Goal: Transaction & Acquisition: Purchase product/service

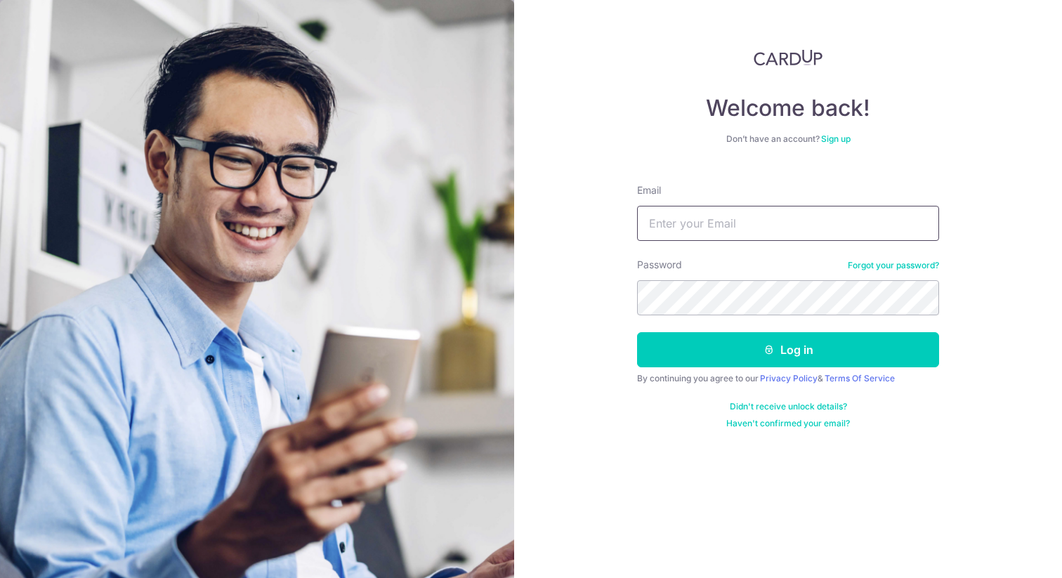
click at [738, 219] on input "Email" at bounding box center [788, 223] width 302 height 35
type input "rusxdee@gmail.com"
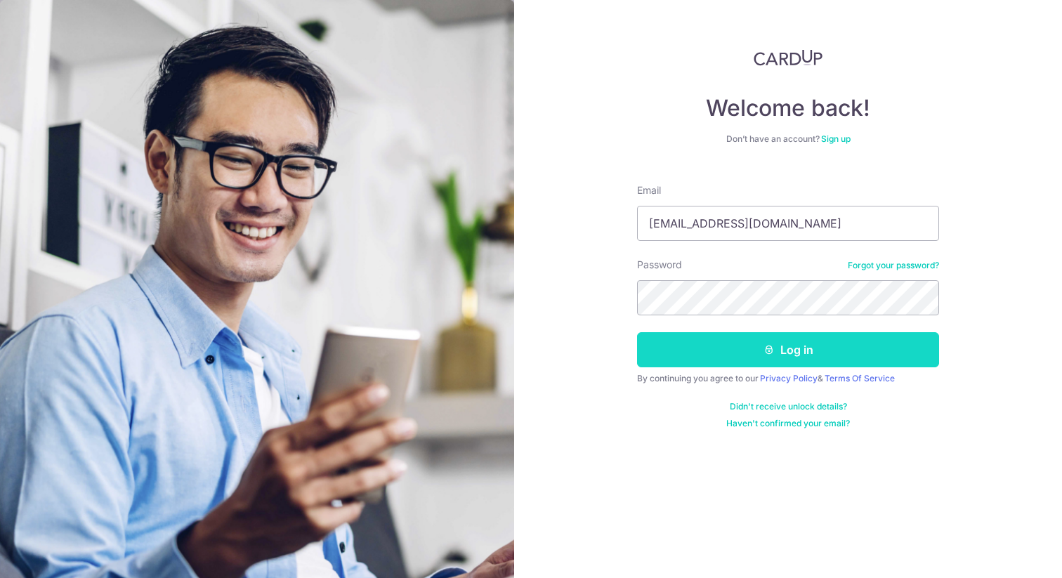
click at [744, 336] on button "Log in" at bounding box center [788, 349] width 302 height 35
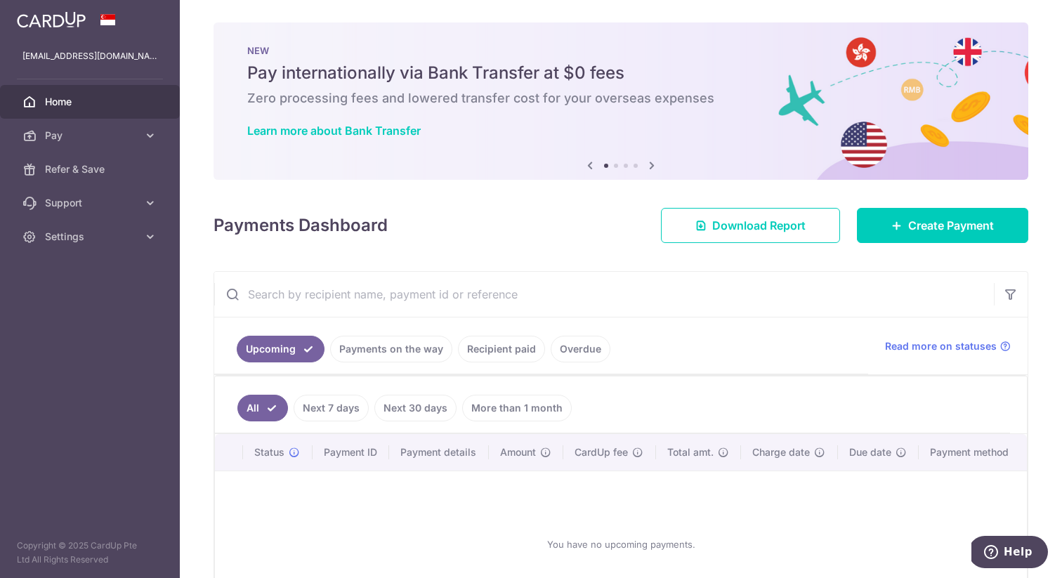
click at [355, 406] on link "Next 7 days" at bounding box center [331, 408] width 75 height 27
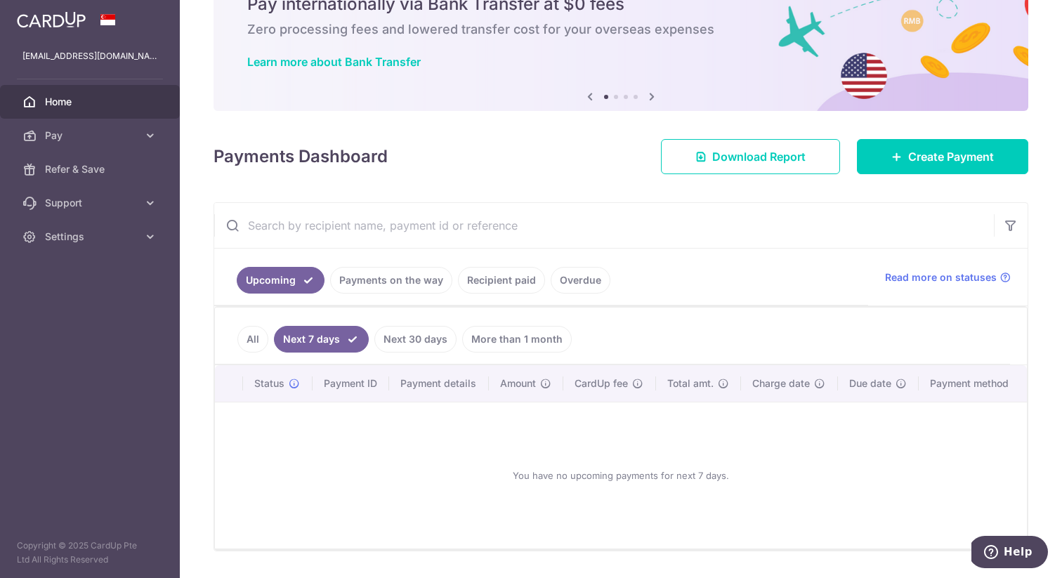
scroll to position [70, 0]
click at [405, 285] on link "Payments on the way" at bounding box center [391, 279] width 122 height 27
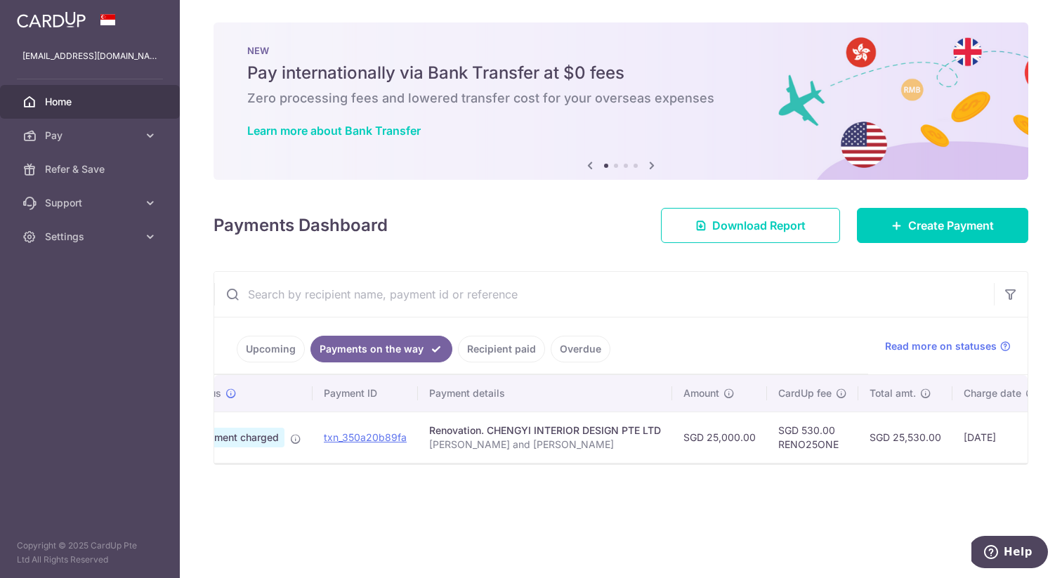
scroll to position [0, 0]
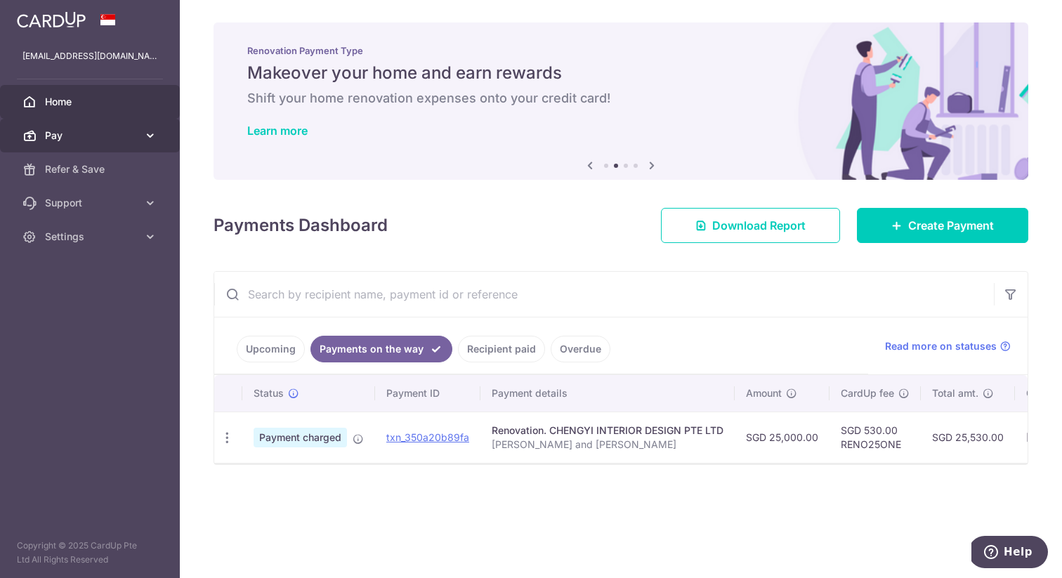
click at [141, 132] on link "Pay" at bounding box center [90, 136] width 180 height 34
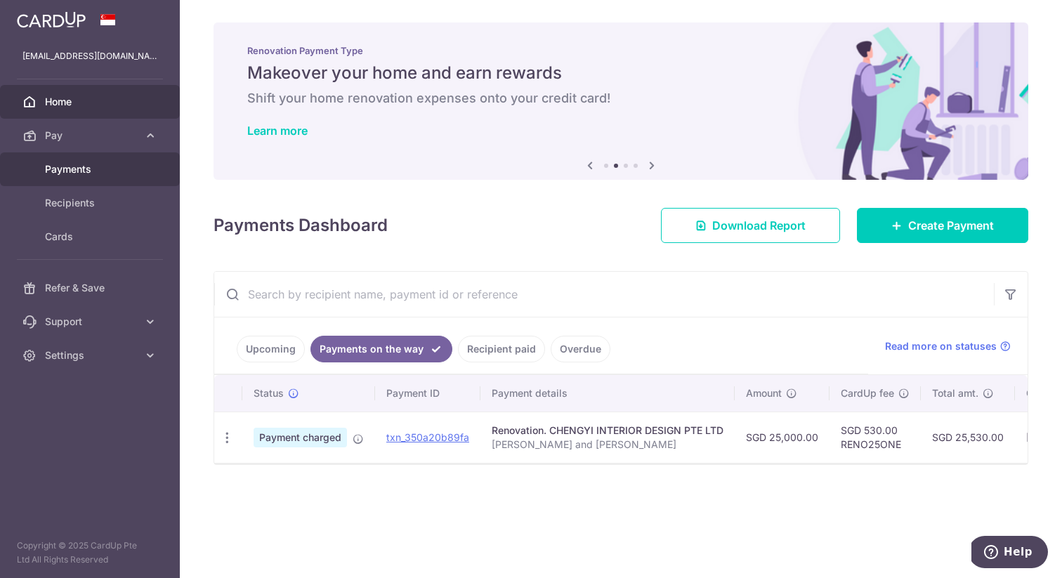
click at [136, 176] on span "Payments" at bounding box center [91, 169] width 93 height 14
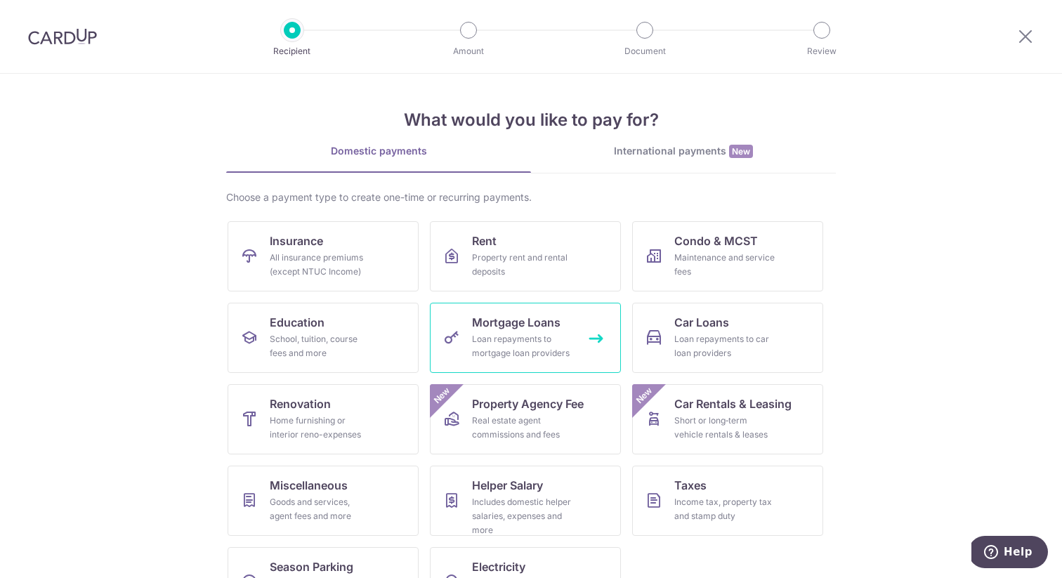
scroll to position [51, 0]
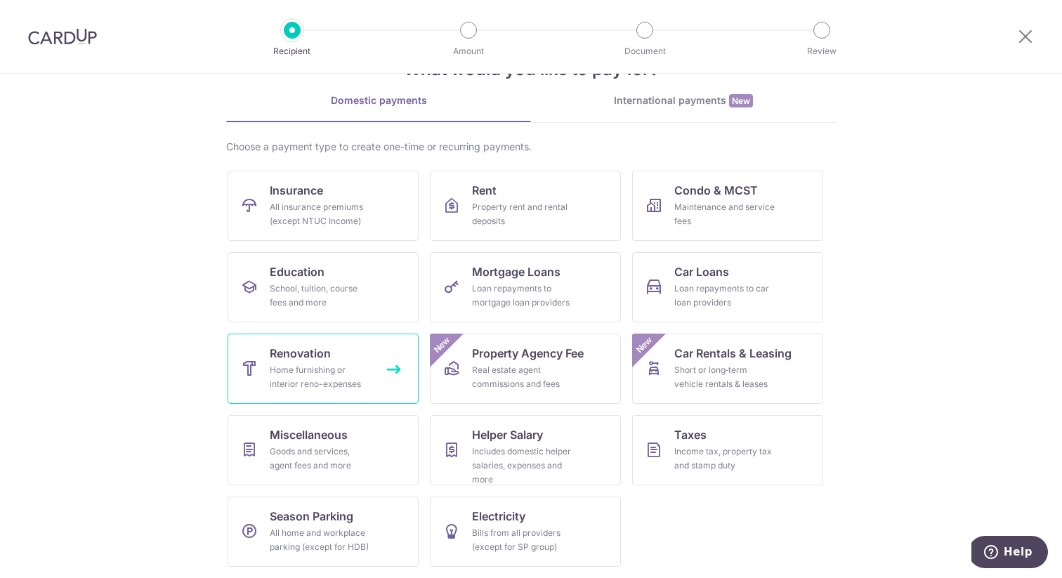
click at [349, 370] on div "Home furnishing or interior reno-expenses" at bounding box center [320, 377] width 101 height 28
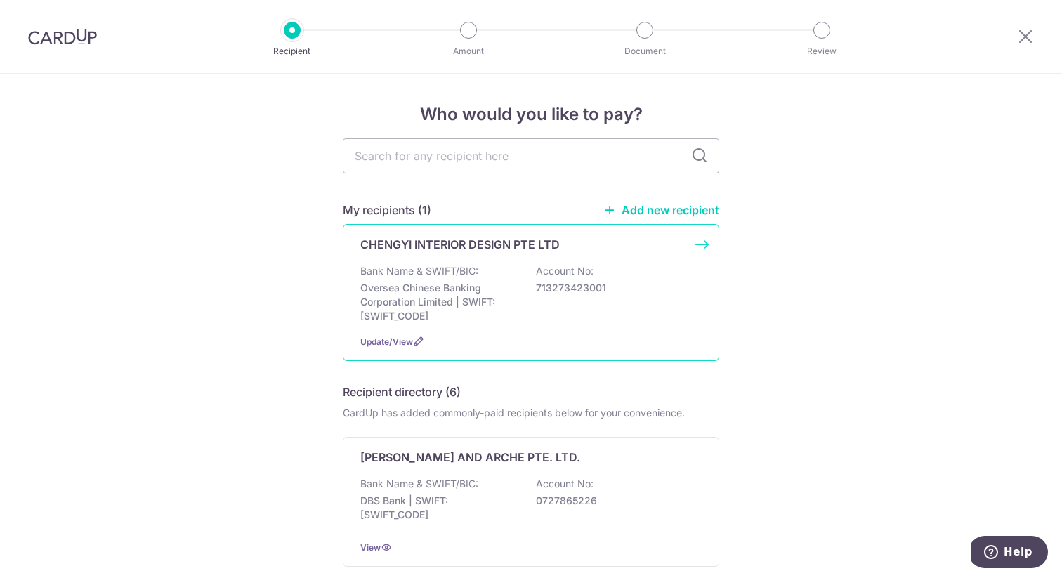
click at [682, 241] on div "CHENGYI INTERIOR DESIGN PTE LTD" at bounding box center [522, 244] width 325 height 17
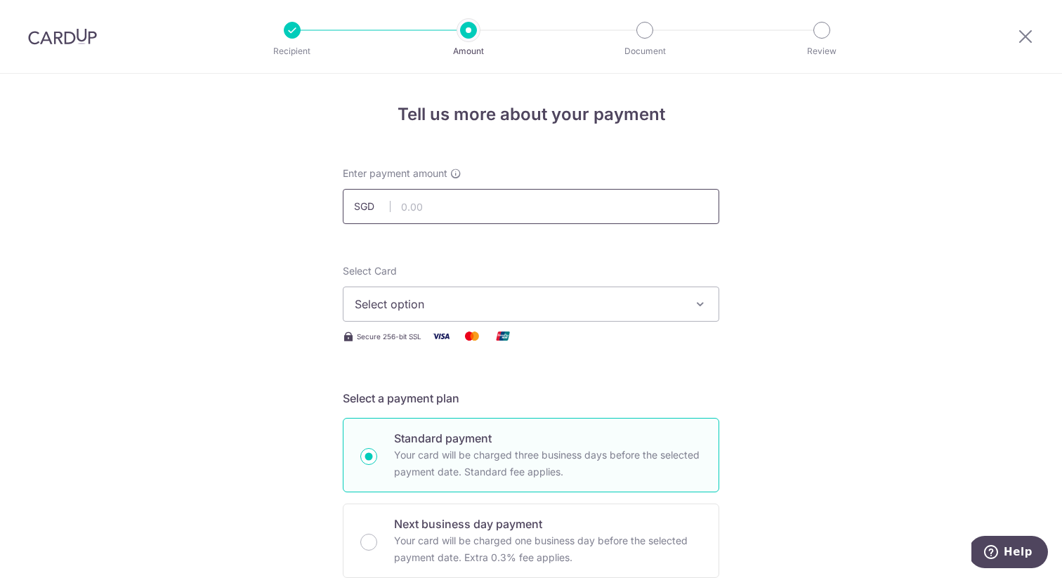
click at [649, 217] on input "text" at bounding box center [531, 206] width 377 height 35
click at [436, 185] on div "Enter payment amount SGD" at bounding box center [531, 196] width 377 height 58
click at [436, 197] on input "text" at bounding box center [531, 206] width 377 height 35
type input "4,415.00"
click at [592, 312] on span "Select option" at bounding box center [518, 304] width 327 height 17
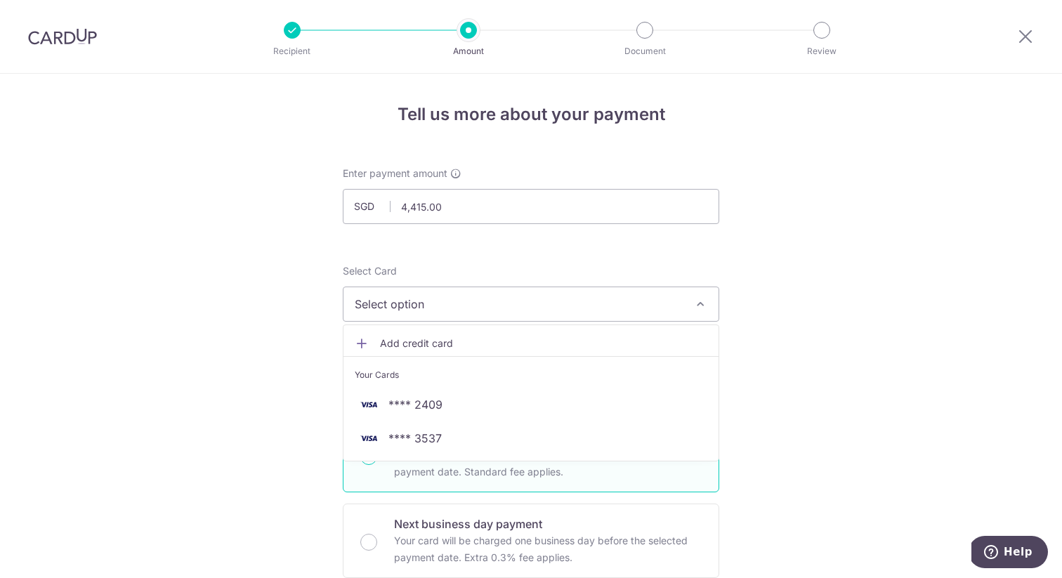
click at [446, 338] on span "Add credit card" at bounding box center [543, 344] width 327 height 14
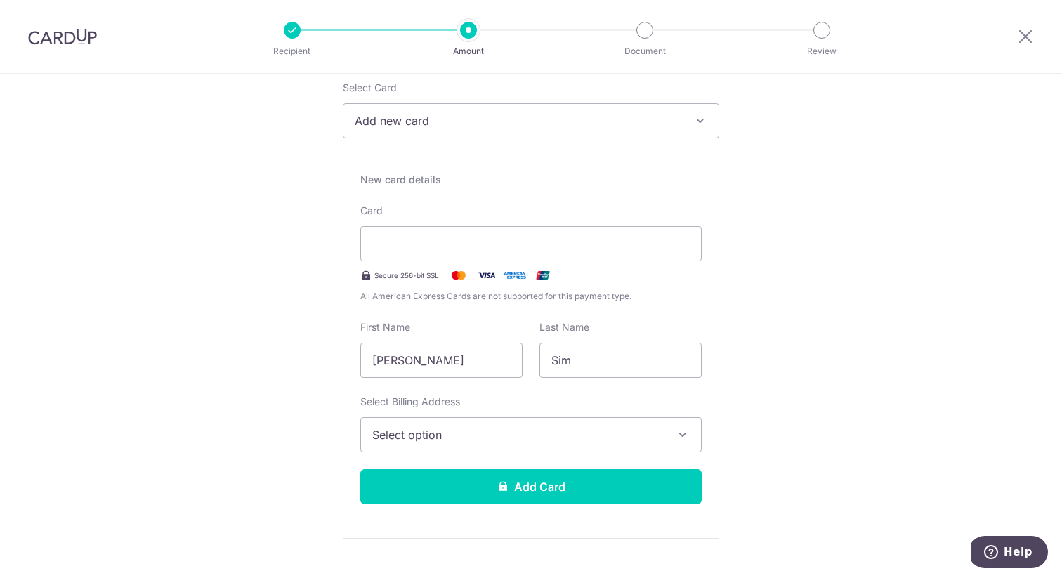
scroll to position [218, 0]
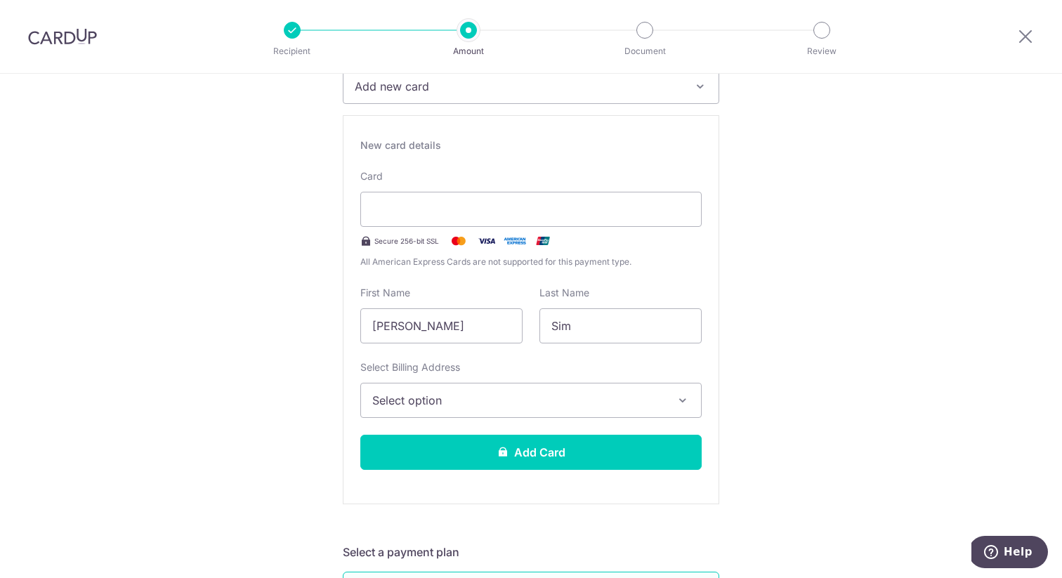
click at [487, 391] on button "Select option" at bounding box center [530, 400] width 341 height 35
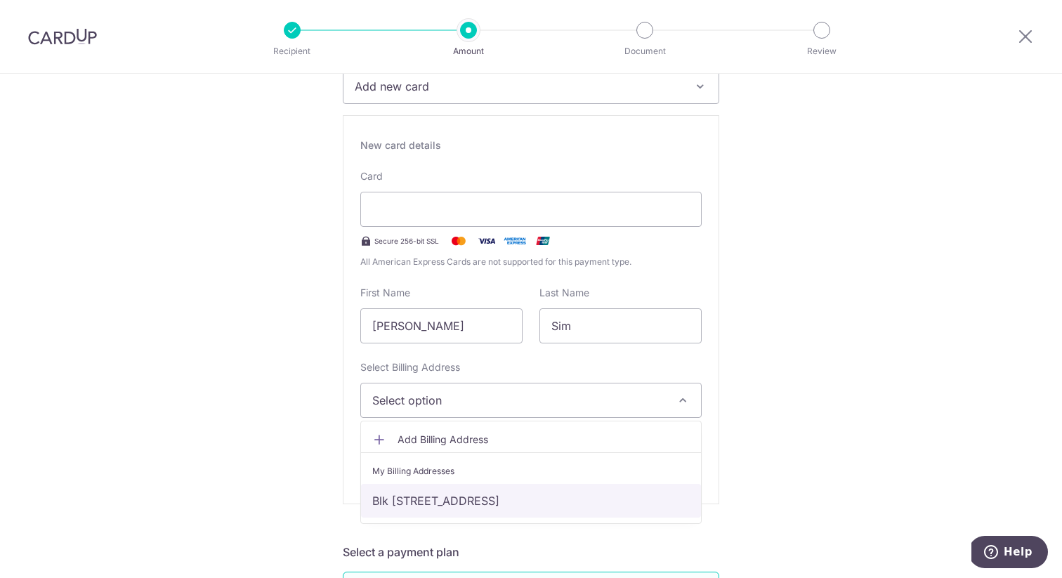
click at [477, 490] on link "Blk [STREET_ADDRESS]" at bounding box center [531, 501] width 340 height 34
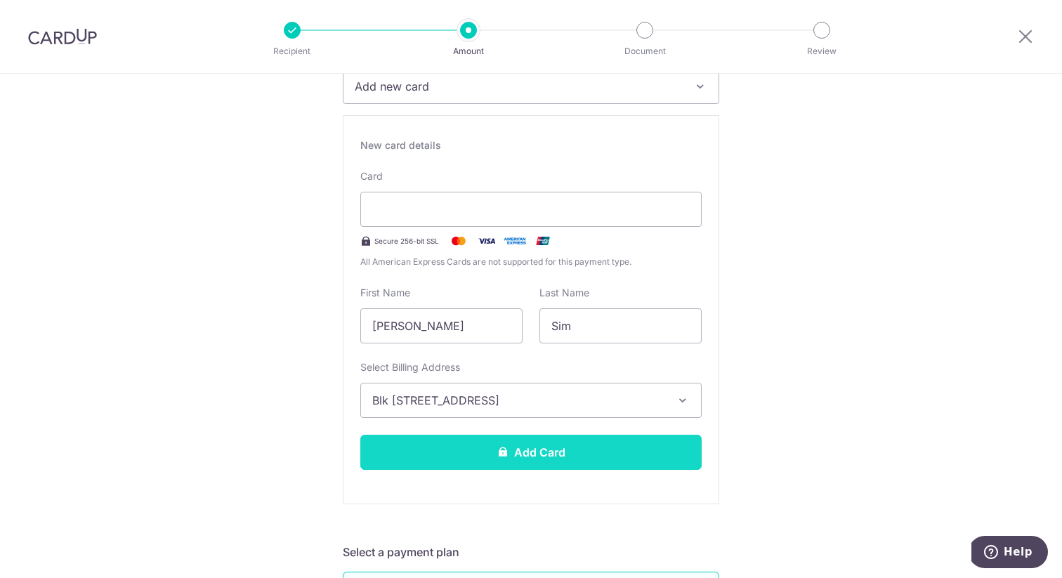
scroll to position [271, 0]
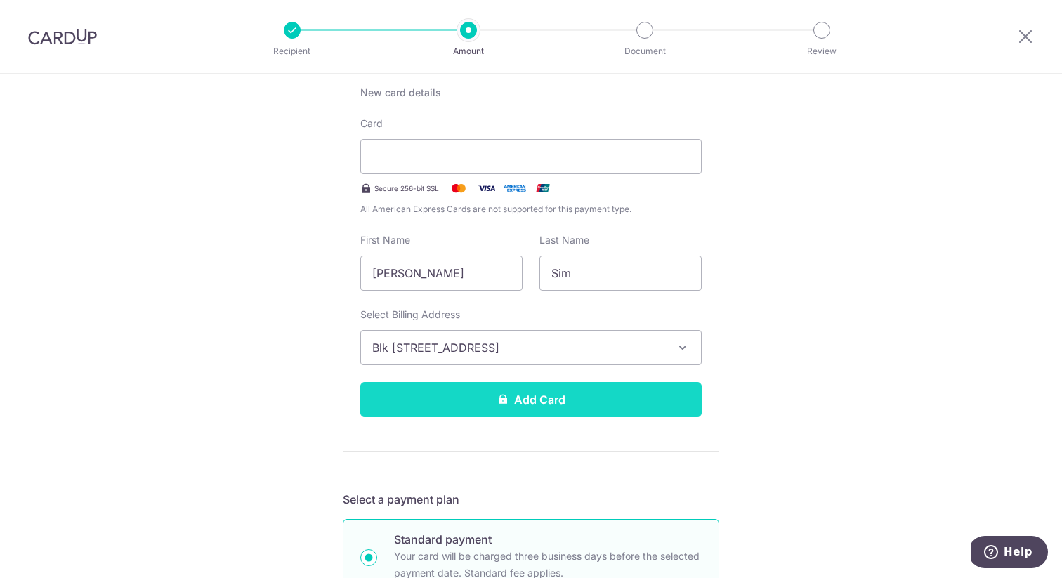
click at [488, 405] on button "Add Card" at bounding box center [530, 399] width 341 height 35
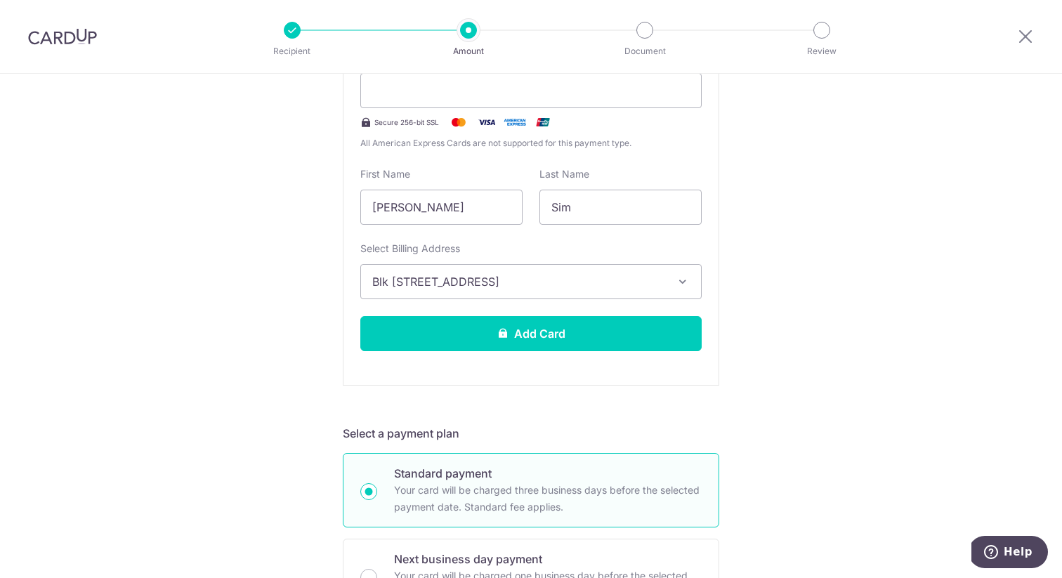
scroll to position [443, 0]
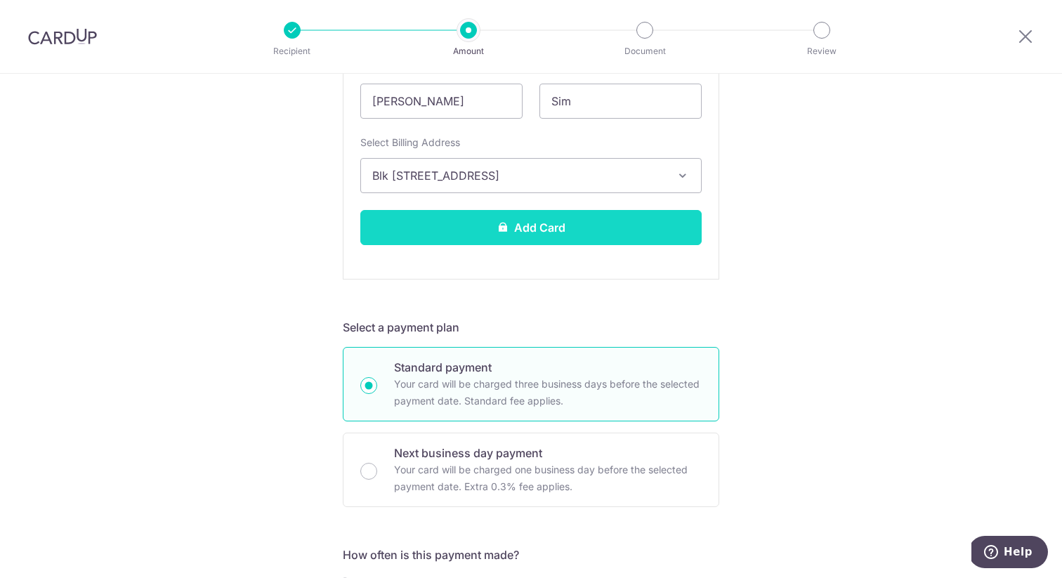
click at [566, 227] on button "Add Card" at bounding box center [530, 227] width 341 height 35
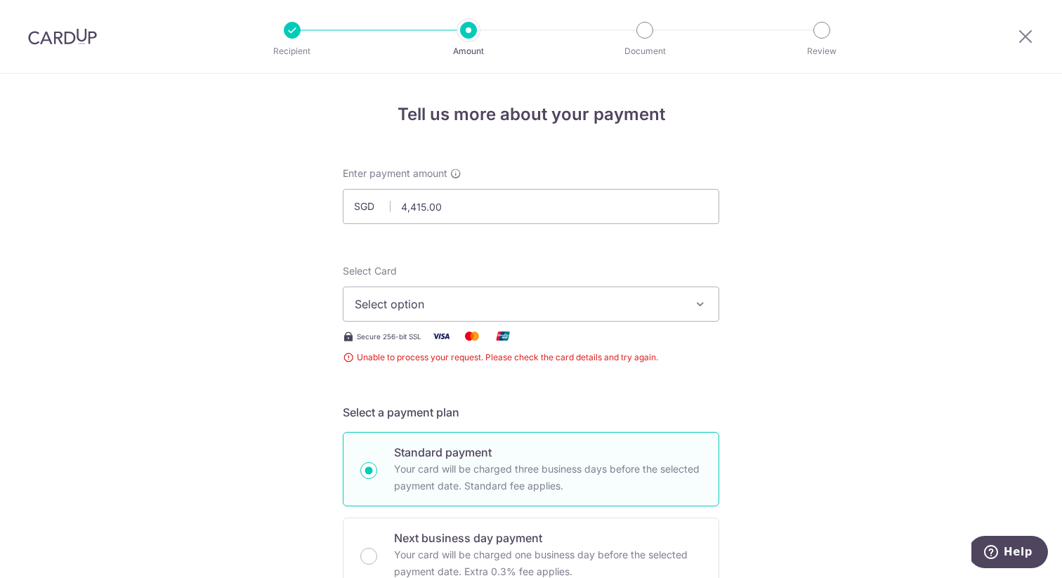
click at [707, 309] on icon "button" at bounding box center [700, 304] width 14 height 14
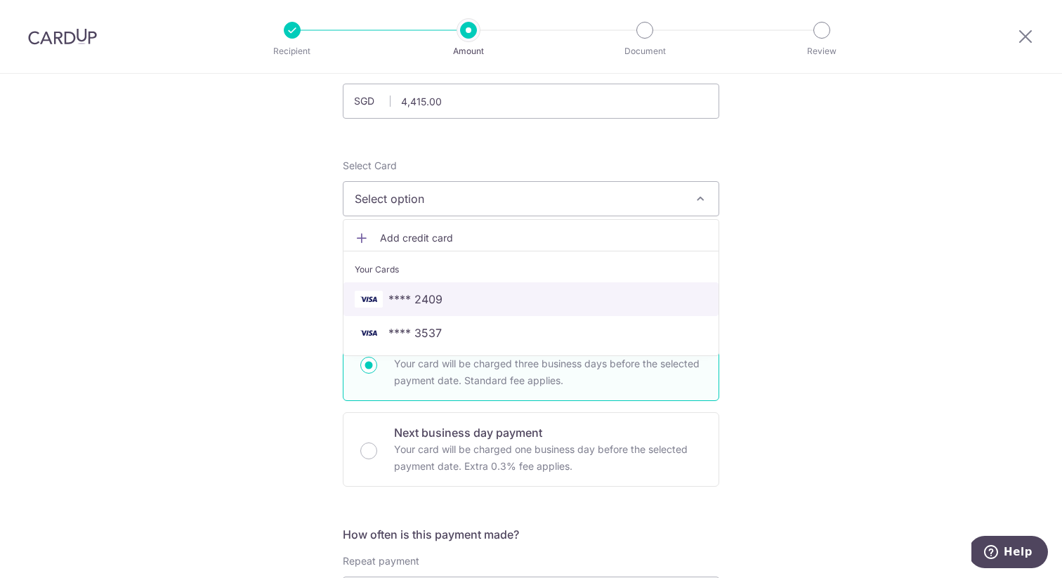
scroll to position [107, 0]
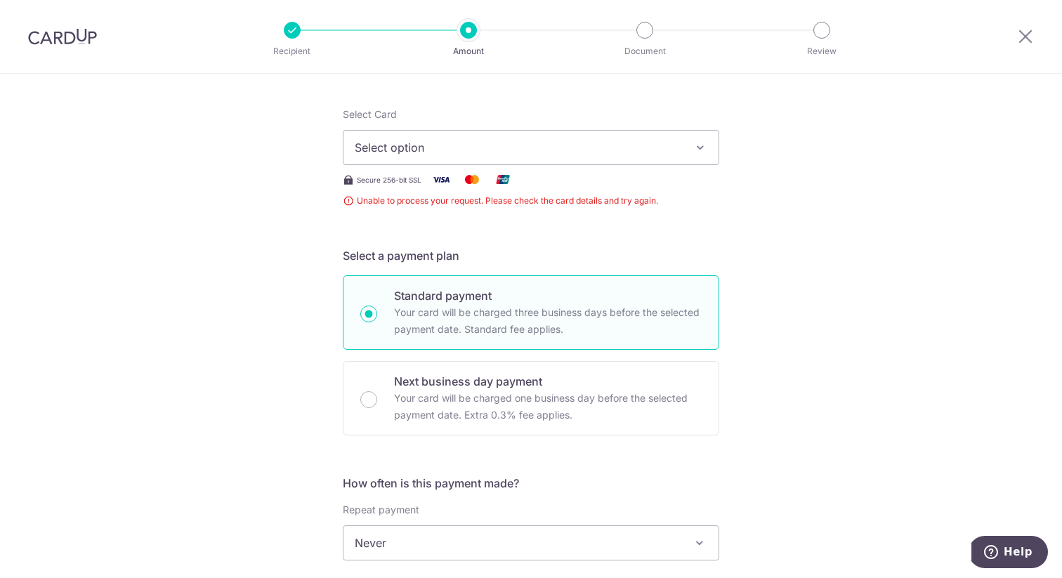
scroll to position [0, 0]
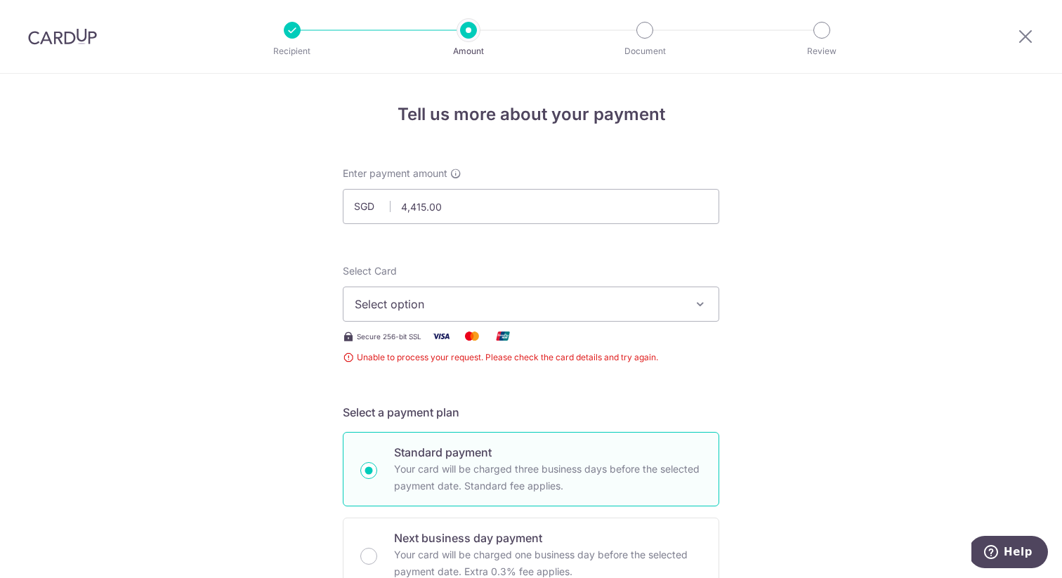
click at [659, 303] on span "Select option" at bounding box center [518, 304] width 327 height 17
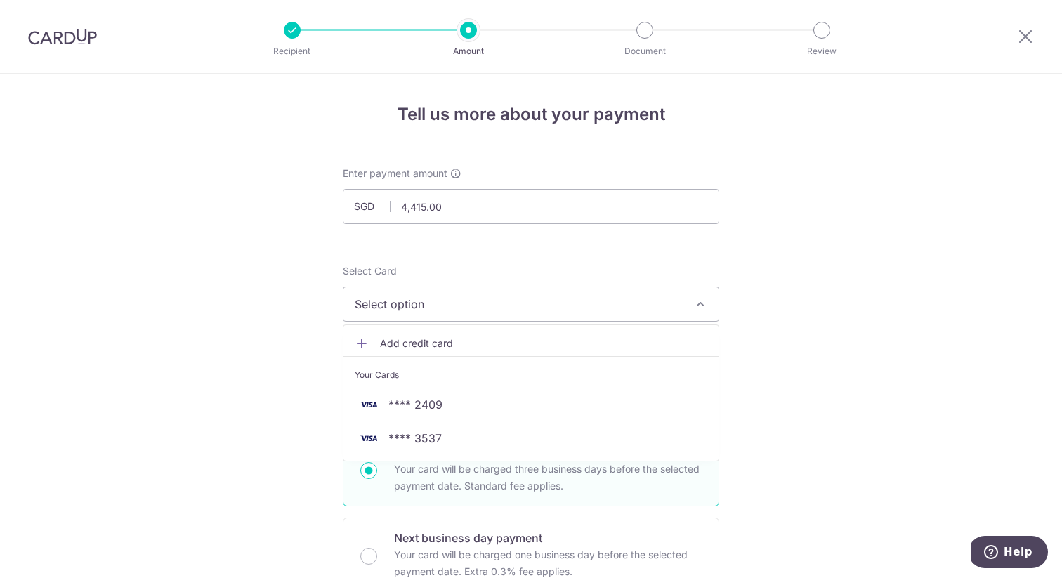
click at [581, 337] on span "Add credit card" at bounding box center [543, 344] width 327 height 14
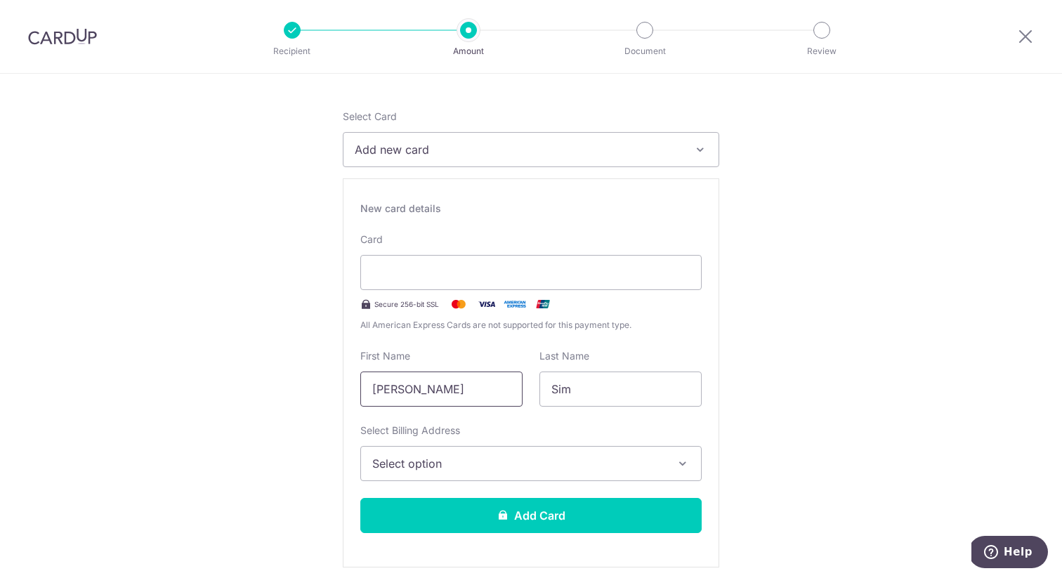
scroll to position [278, 0]
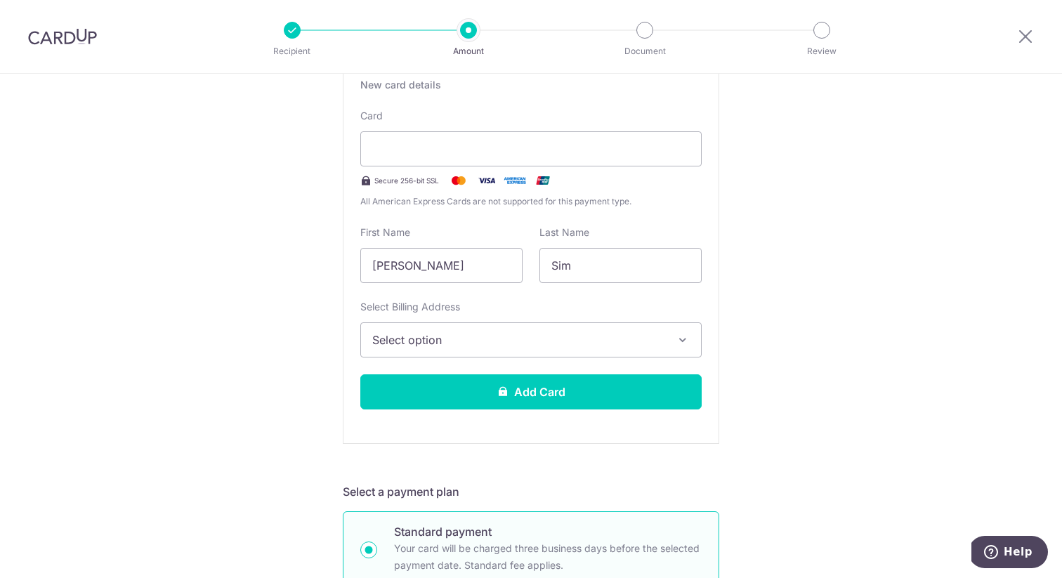
click at [496, 341] on span "Select option" at bounding box center [518, 340] width 292 height 17
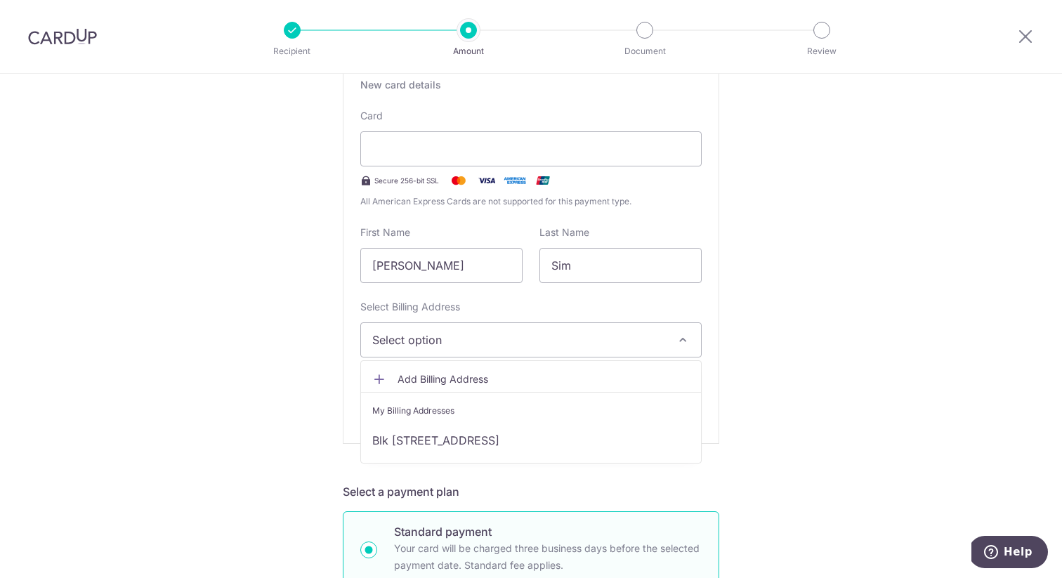
click at [479, 375] on span "Add Billing Address" at bounding box center [544, 379] width 292 height 14
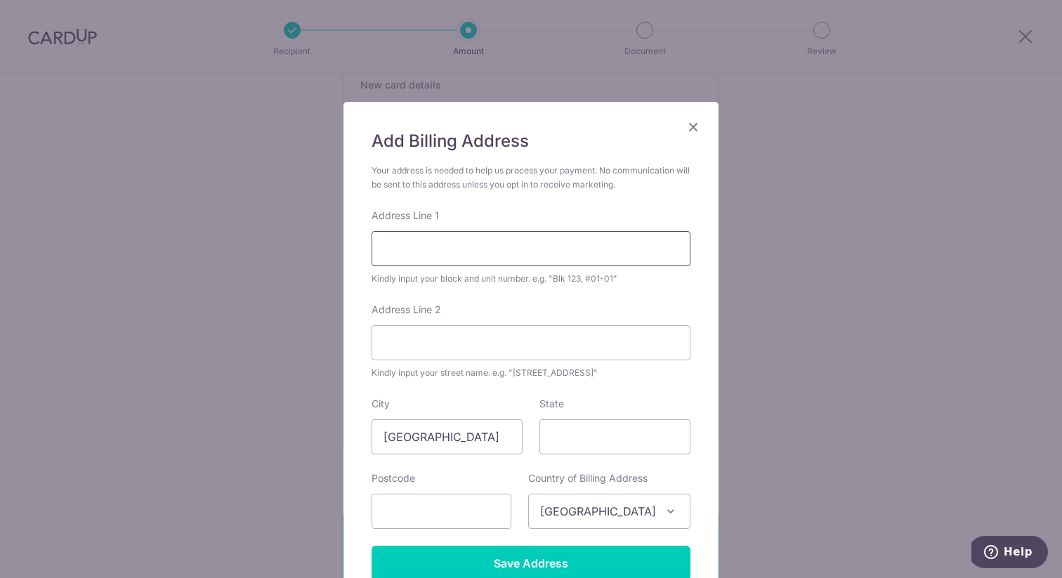
click at [481, 245] on input "Address Line 1" at bounding box center [531, 248] width 319 height 35
type input "29 Yishun Close"
type input "S769343"
click at [509, 343] on input "Address Line 2" at bounding box center [531, 342] width 319 height 35
click at [664, 362] on div "Address Line 2 Kindly input your street name. e.g. "Hougang Street 10"" at bounding box center [531, 341] width 319 height 77
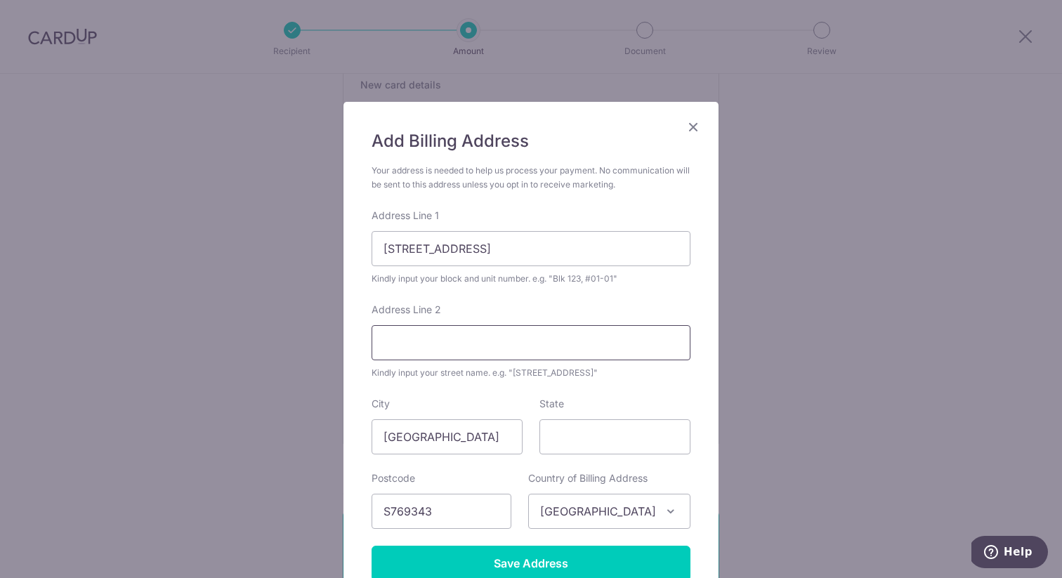
click at [650, 354] on input "Address Line 2" at bounding box center [531, 342] width 319 height 35
click at [632, 261] on input "29 Yishun Close" at bounding box center [531, 248] width 319 height 35
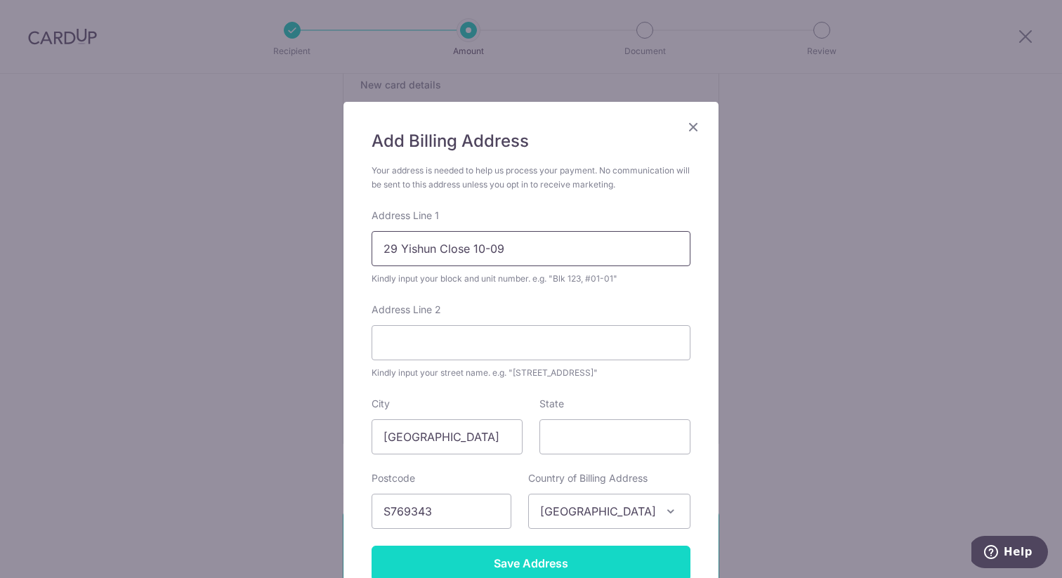
type input "29 Yishun Close 10-09"
click at [611, 570] on input "Save Address" at bounding box center [531, 563] width 319 height 35
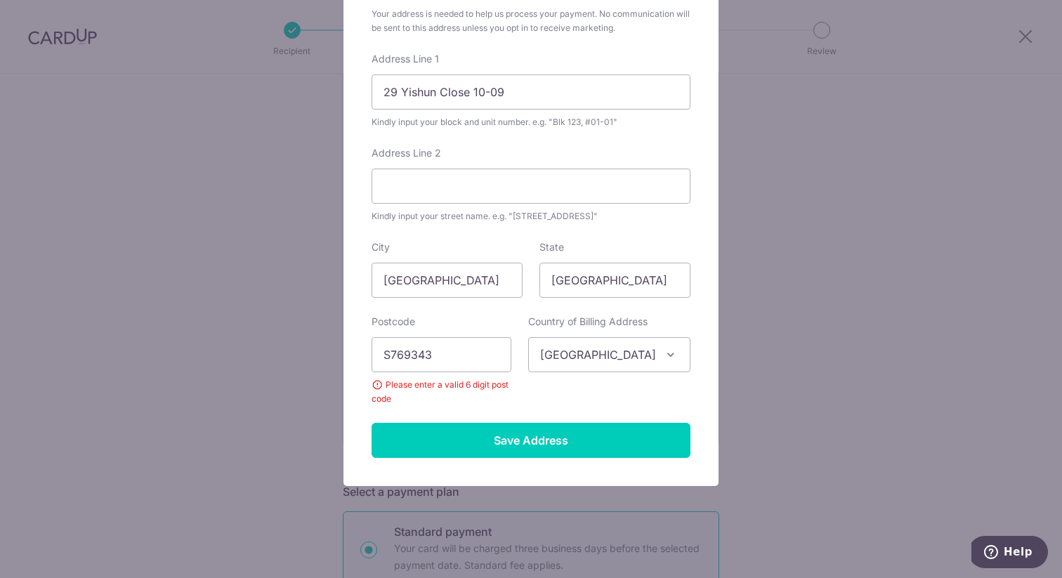
scroll to position [164, 0]
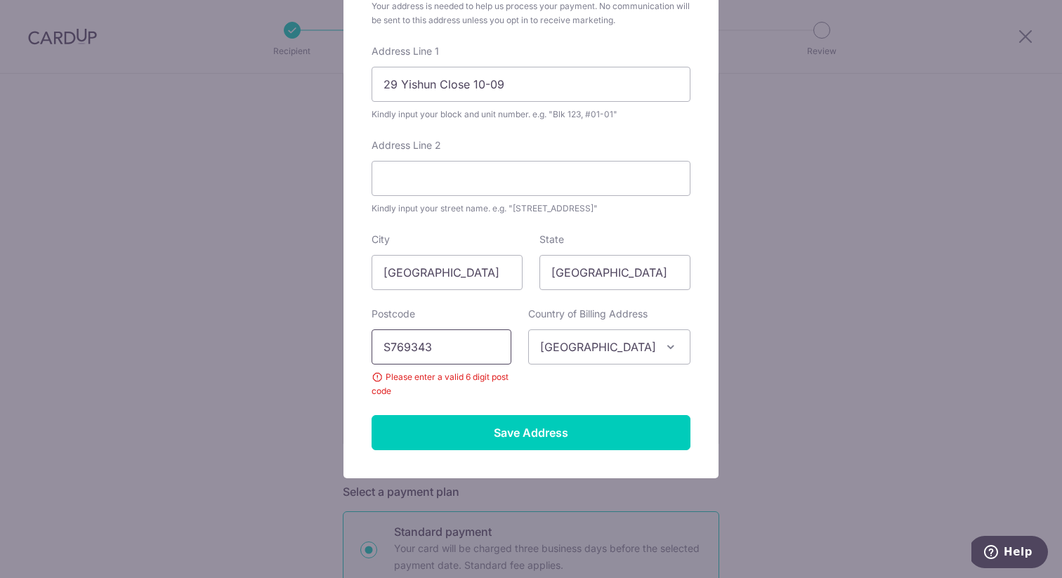
click at [386, 349] on input "S769343" at bounding box center [442, 347] width 140 height 35
click at [391, 349] on input "S769343" at bounding box center [442, 347] width 140 height 35
type input "769343"
click at [455, 464] on div "Add Billing Address Your address is needed to help us process your payment. No …" at bounding box center [531, 207] width 375 height 541
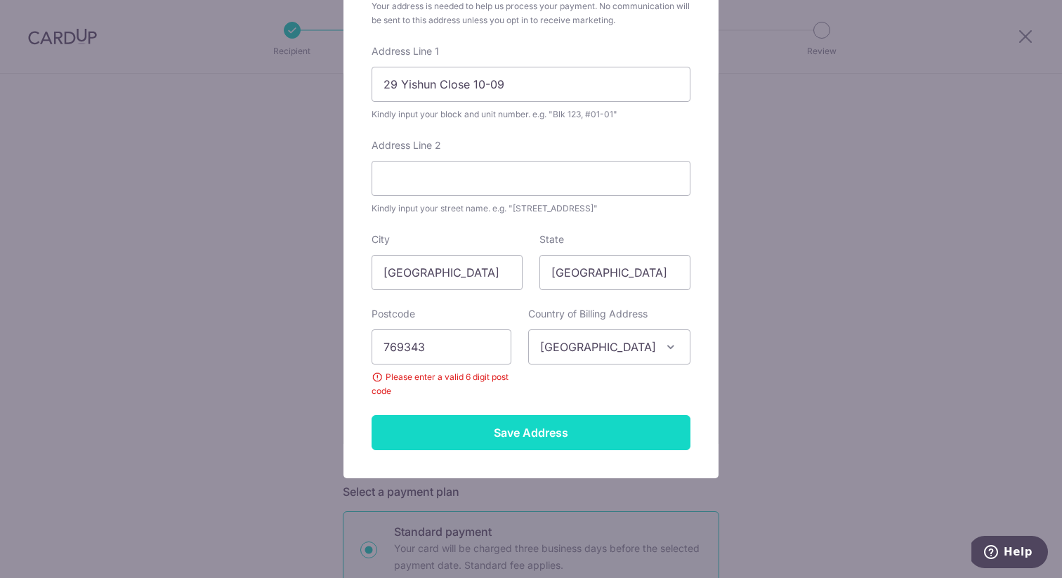
click at [455, 430] on input "Save Address" at bounding box center [531, 432] width 319 height 35
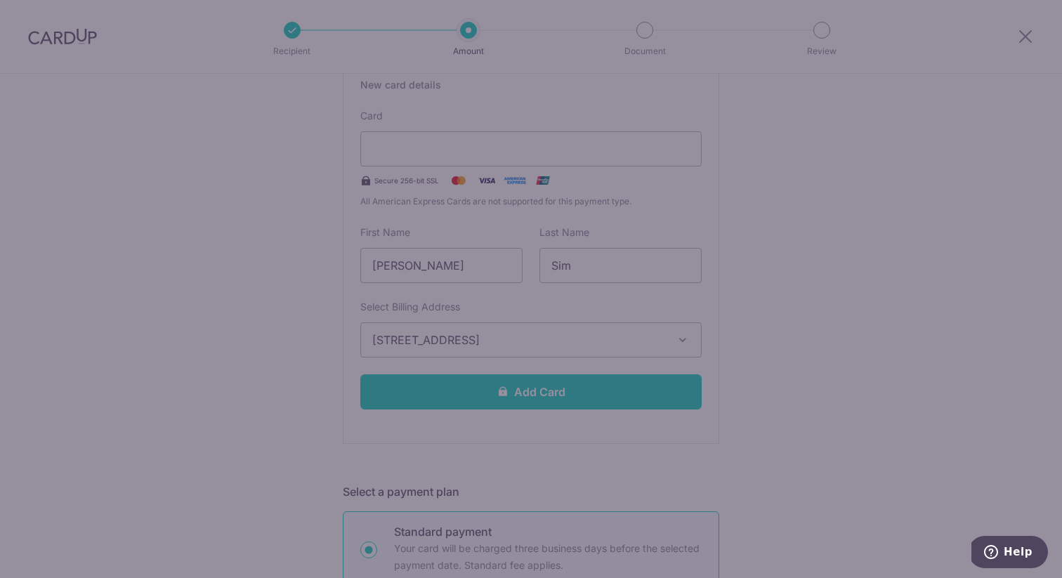
scroll to position [133, 0]
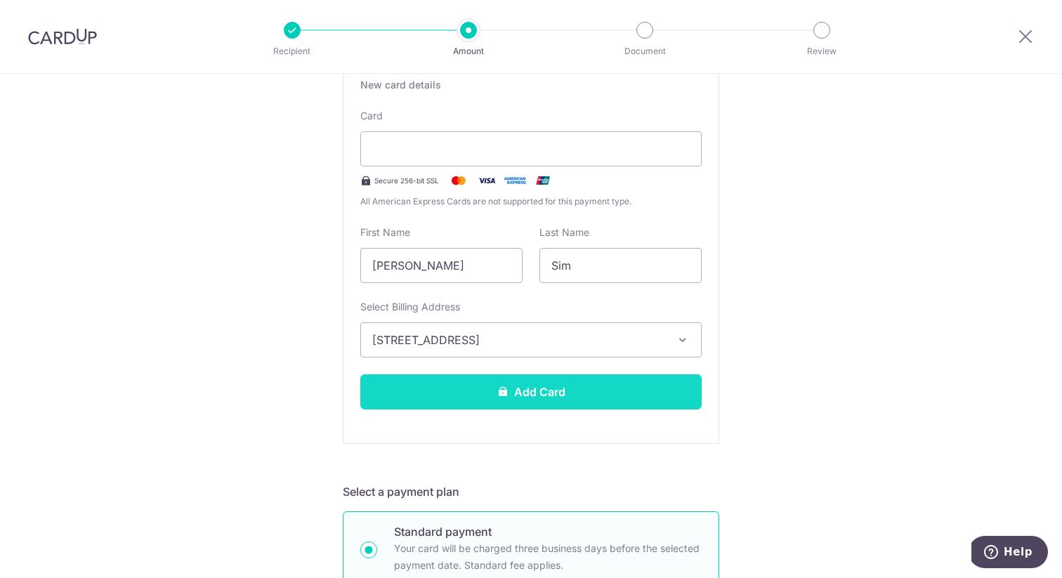
click at [504, 396] on icon at bounding box center [502, 391] width 11 height 11
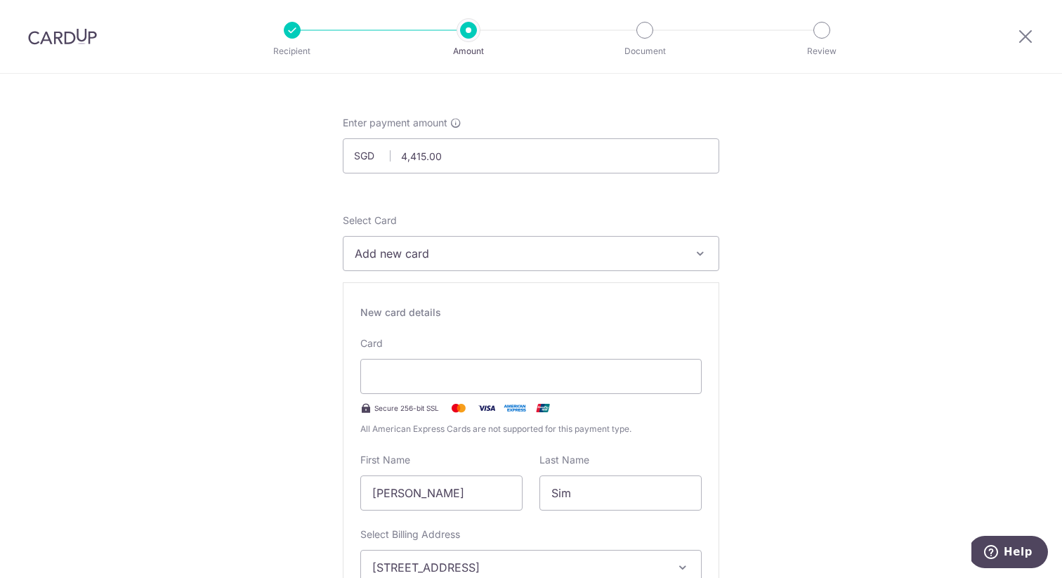
scroll to position [48, 0]
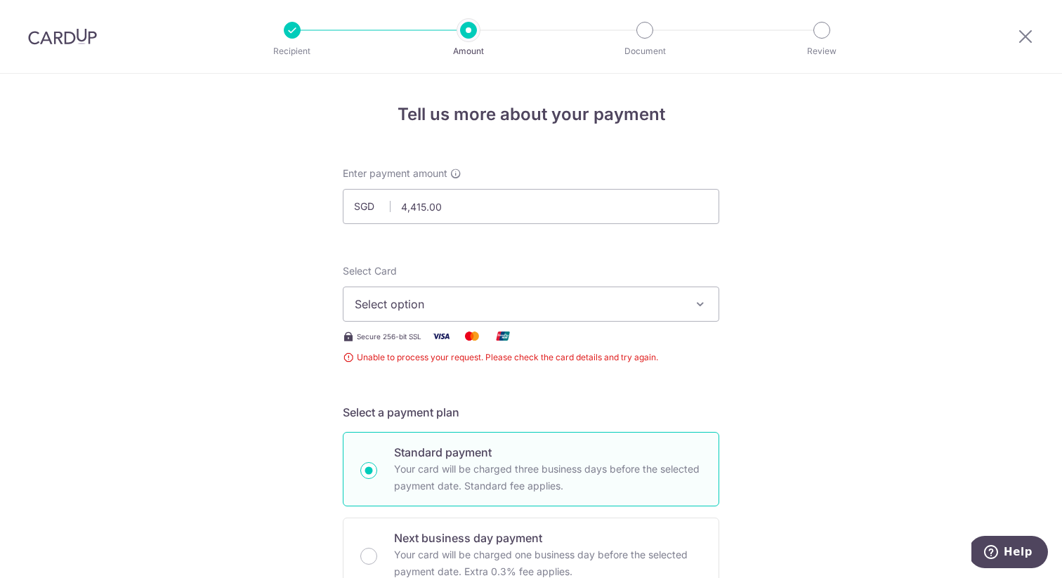
click at [348, 359] on span "Unable to process your request. Please check the card details and try again." at bounding box center [531, 358] width 377 height 14
click at [417, 310] on span "Select option" at bounding box center [518, 304] width 327 height 17
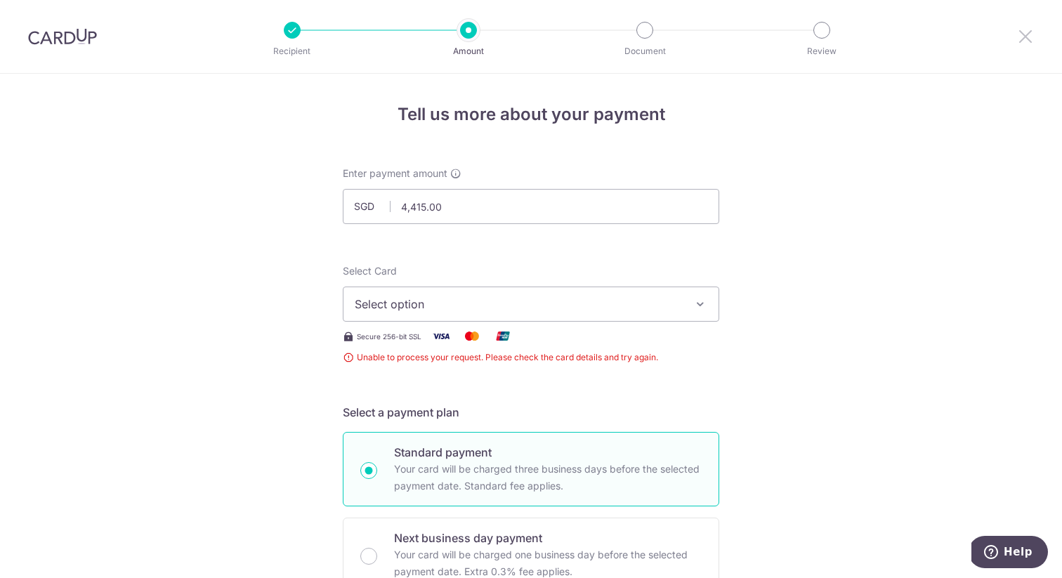
click at [1025, 38] on icon at bounding box center [1025, 36] width 17 height 18
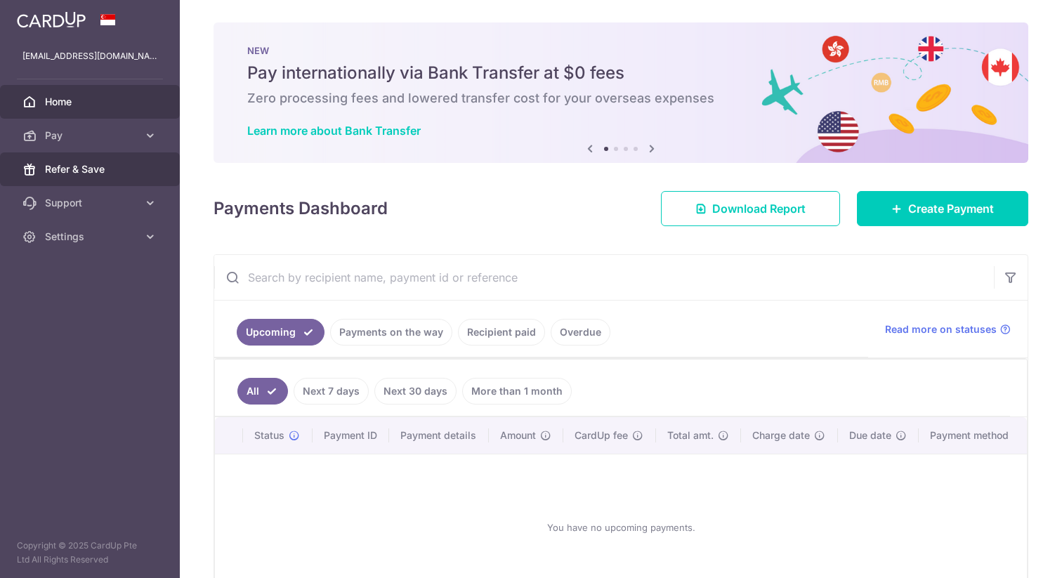
click at [129, 177] on link "Refer & Save" at bounding box center [90, 169] width 180 height 34
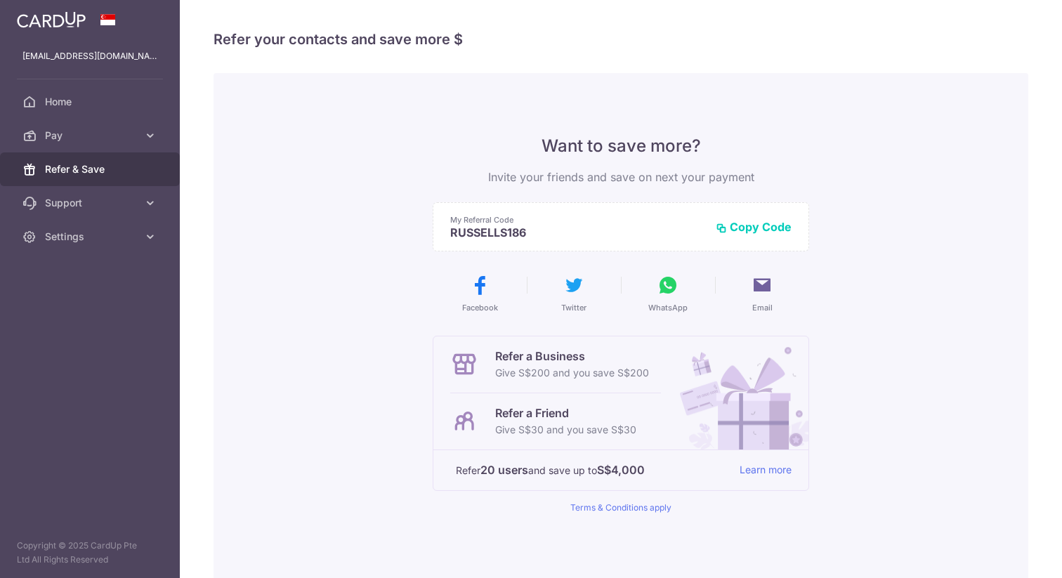
click at [761, 228] on button "Copy Code" at bounding box center [754, 227] width 76 height 14
click at [103, 230] on span "Settings" at bounding box center [91, 237] width 93 height 14
click at [76, 306] on span "Logout" at bounding box center [91, 304] width 93 height 14
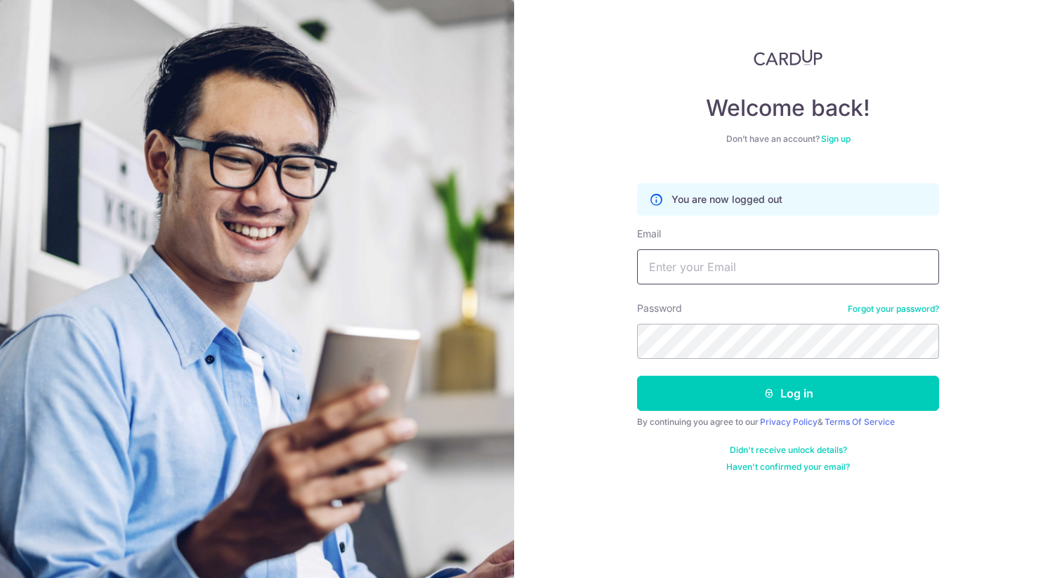
click at [758, 264] on input "Email" at bounding box center [788, 266] width 302 height 35
click at [960, 218] on div "Welcome back! Don’t have an account? Sign up You are now logged out Email Passw…" at bounding box center [788, 289] width 548 height 578
click at [839, 140] on link "Sign up" at bounding box center [836, 138] width 30 height 11
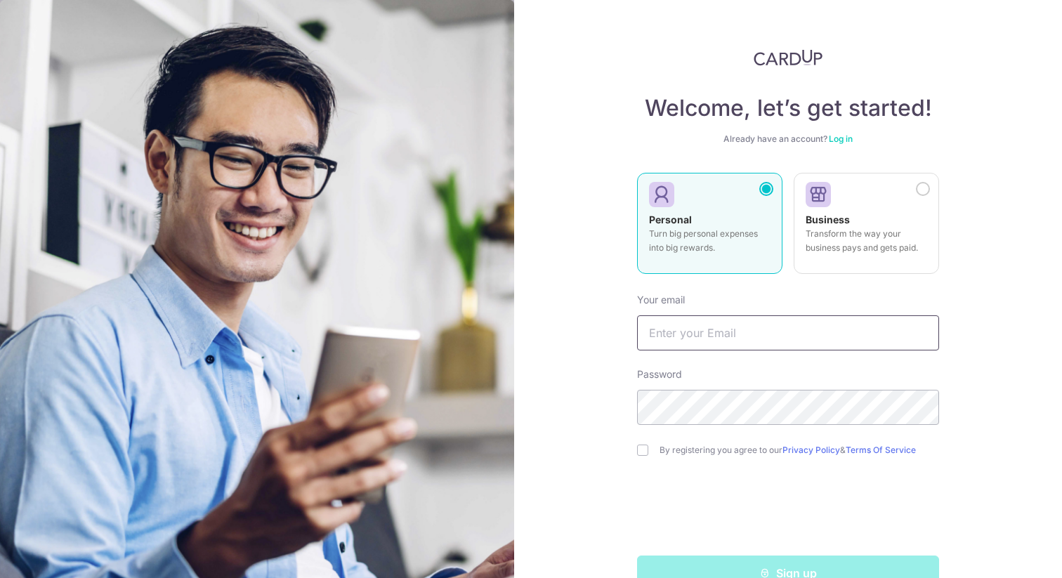
click at [715, 334] on input "text" at bounding box center [788, 332] width 302 height 35
click at [958, 346] on div "Welcome, let’s get started! Already have an account? Log in Personal Turn big p…" at bounding box center [788, 289] width 548 height 578
click at [882, 337] on input "text" at bounding box center [788, 332] width 302 height 35
type input "[EMAIL_ADDRESS][DOMAIN_NAME]"
click at [648, 446] on input "checkbox" at bounding box center [642, 450] width 11 height 11
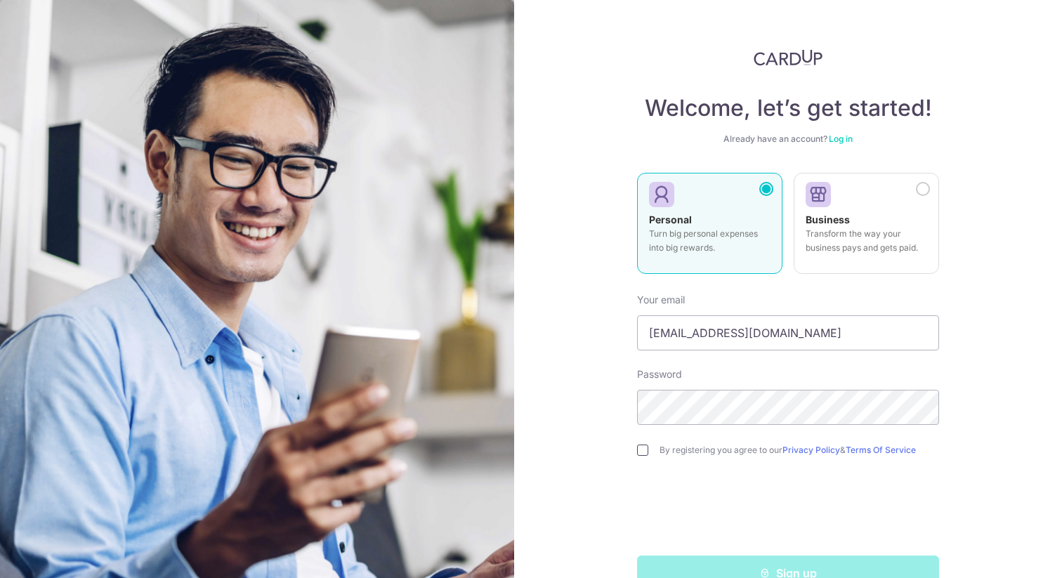
checkbox input "true"
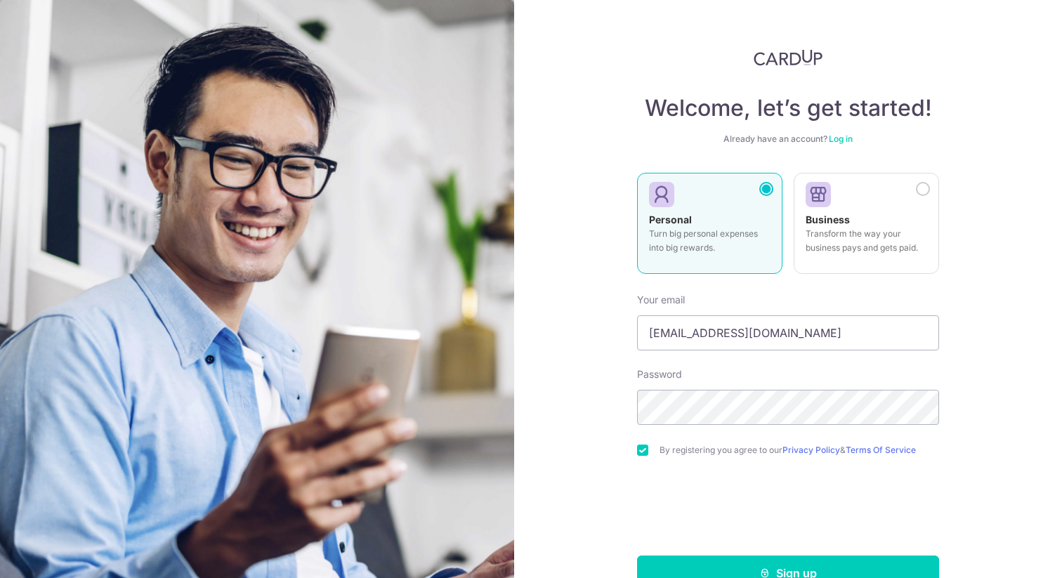
scroll to position [35, 0]
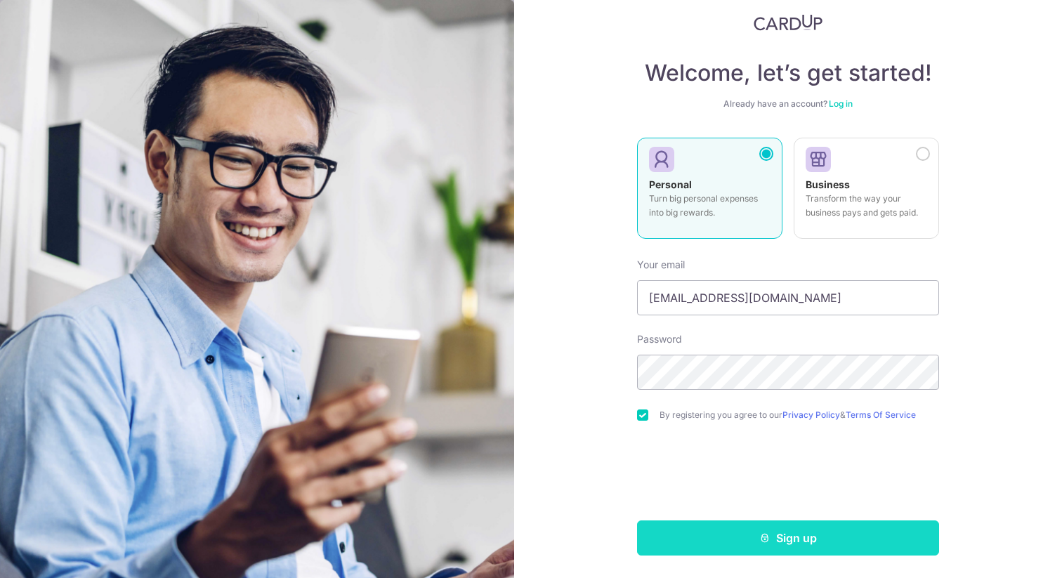
click at [830, 542] on button "Sign up" at bounding box center [788, 538] width 302 height 35
